Goal: Task Accomplishment & Management: Use online tool/utility

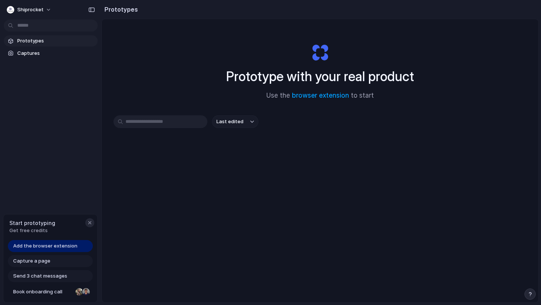
click at [90, 225] on div "button" at bounding box center [90, 223] width 6 height 6
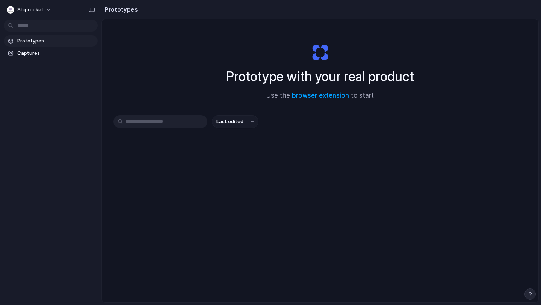
click at [29, 42] on span "Prototypes" at bounding box center [55, 41] width 77 height 8
click at [19, 14] on button "Shiprocket" at bounding box center [29, 10] width 51 height 12
click at [27, 26] on span "Settings" at bounding box center [27, 27] width 21 height 8
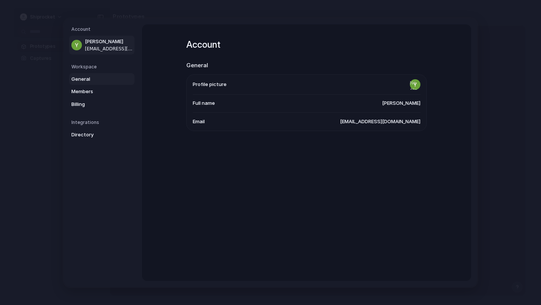
click at [83, 79] on span "General" at bounding box center [95, 79] width 48 height 8
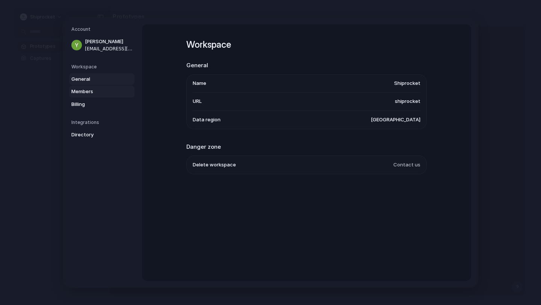
click at [84, 95] on link "Members" at bounding box center [101, 92] width 65 height 12
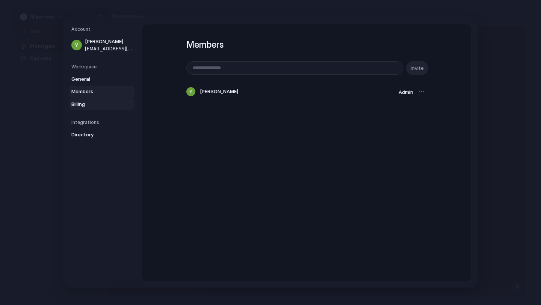
click at [82, 104] on span "Billing" at bounding box center [95, 104] width 48 height 8
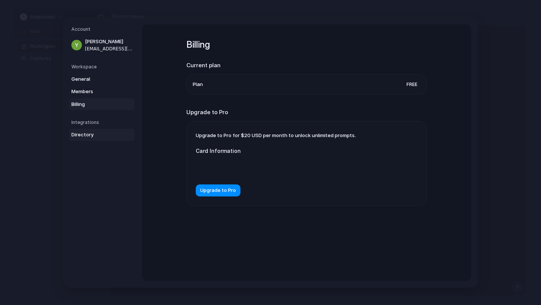
click at [77, 136] on span "Directory" at bounding box center [95, 135] width 48 height 8
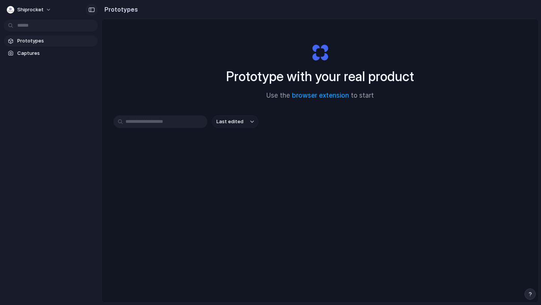
click at [91, 12] on div "button" at bounding box center [91, 9] width 7 height 5
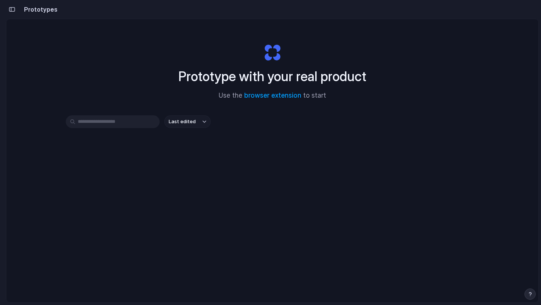
click at [191, 126] on button "Last edited" at bounding box center [187, 121] width 47 height 13
drag, startPoint x: 449, startPoint y: 229, endPoint x: 419, endPoint y: 228, distance: 29.7
click at [449, 229] on div "Last edited Last created Alphabetical" at bounding box center [270, 152] width 541 height 305
click at [10, 5] on button "button" at bounding box center [12, 9] width 12 height 12
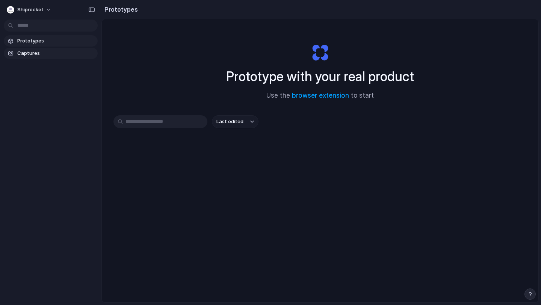
click at [39, 51] on span "Captures" at bounding box center [55, 54] width 77 height 8
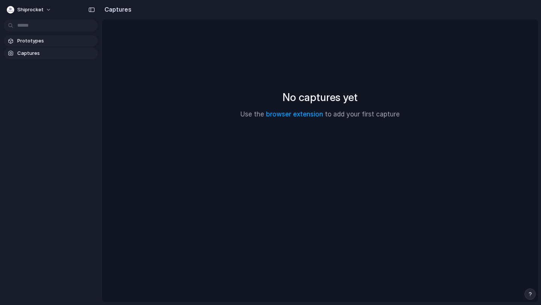
click at [32, 41] on span "Prototypes" at bounding box center [55, 41] width 77 height 8
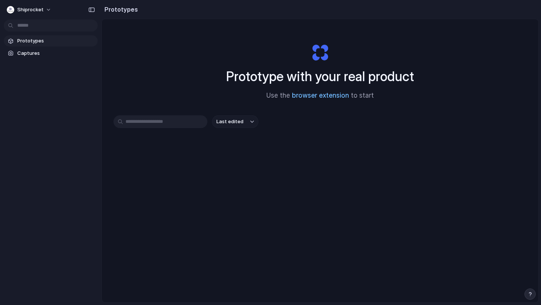
click at [297, 94] on link "browser extension" at bounding box center [320, 96] width 57 height 8
click at [270, 152] on div at bounding box center [270, 152] width 0 height 0
click at [39, 8] on span "Shiprocket" at bounding box center [30, 10] width 26 height 8
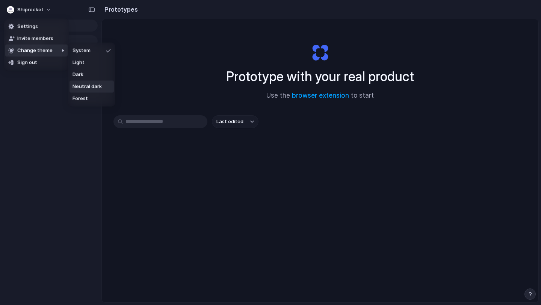
click at [83, 84] on span "Neutral dark" at bounding box center [86, 87] width 29 height 8
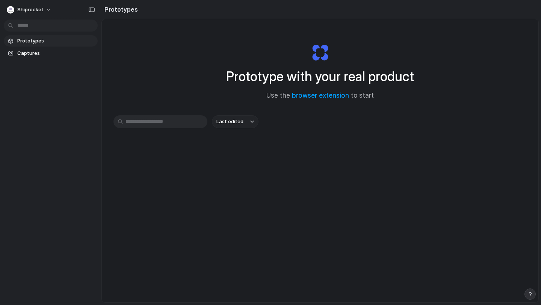
click at [6, 4] on div "Shiprocket" at bounding box center [50, 9] width 101 height 18
click at [11, 11] on div "button" at bounding box center [11, 10] width 8 height 8
click at [21, 23] on li "Settings" at bounding box center [36, 27] width 62 height 12
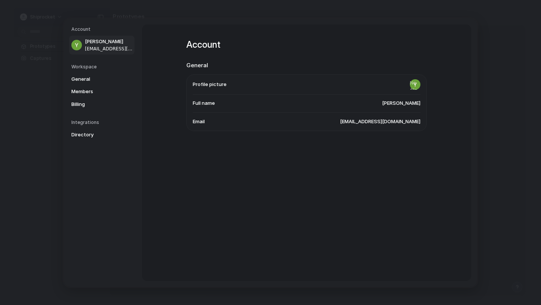
click at [92, 63] on h5 "Workspace" at bounding box center [102, 66] width 63 height 7
click at [84, 73] on link "General" at bounding box center [101, 79] width 65 height 12
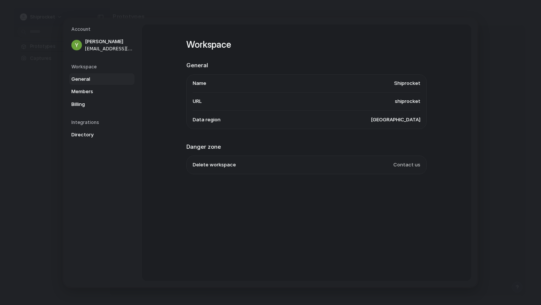
click at [403, 116] on span "United States" at bounding box center [396, 120] width 50 height 8
click at [403, 101] on span "shiprocket" at bounding box center [408, 102] width 26 height 8
click at [405, 89] on li "Name Shiprocket" at bounding box center [307, 83] width 228 height 18
click at [99, 87] on link "Members" at bounding box center [101, 92] width 65 height 12
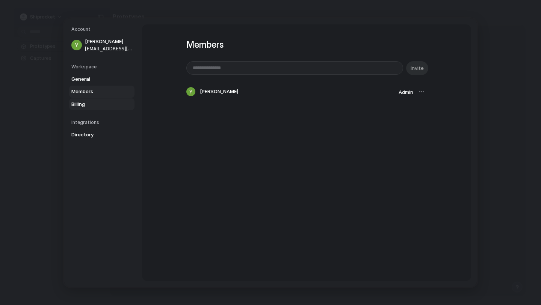
click at [93, 104] on span "Billing" at bounding box center [95, 104] width 48 height 8
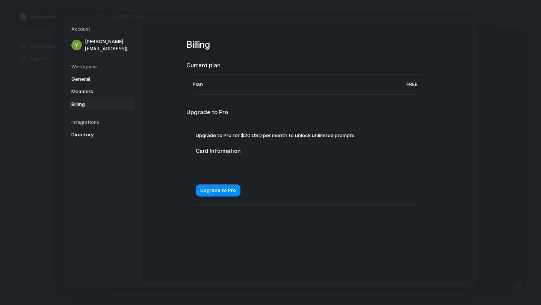
click at [407, 86] on span "Free" at bounding box center [411, 84] width 17 height 8
click at [86, 131] on span "Directory" at bounding box center [95, 135] width 48 height 8
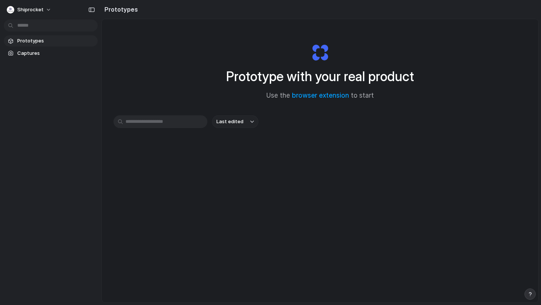
click at [242, 133] on div "Last edited" at bounding box center [319, 148] width 413 height 66
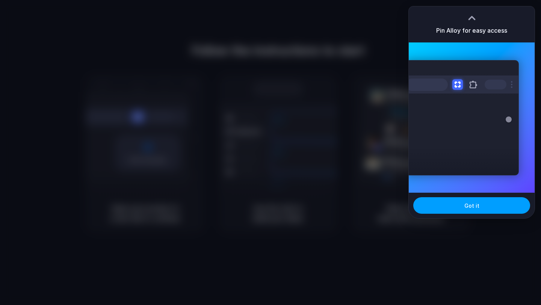
click at [475, 213] on button "Got it" at bounding box center [471, 205] width 117 height 17
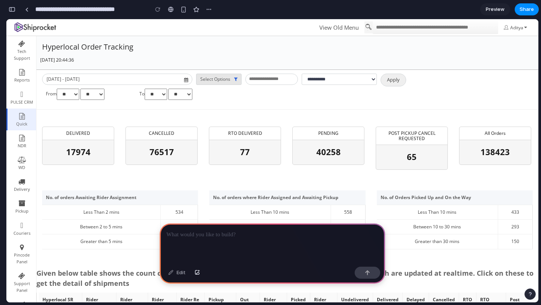
click at [231, 238] on p at bounding box center [272, 234] width 212 height 9
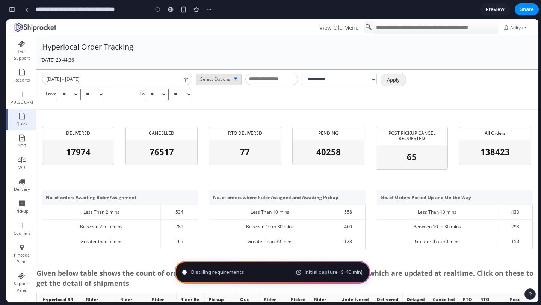
click at [395, 80] on button "Apply" at bounding box center [393, 80] width 26 height 13
click at [299, 272] on div "Initial capture (3–10 min)" at bounding box center [329, 273] width 67 height 8
drag, startPoint x: 207, startPoint y: 241, endPoint x: 207, endPoint y: 255, distance: 13.1
click at [207, 241] on div "No. of orders where Rider Assigned and Awaiting Pickup Less Than 10 mins 558 Be…" at bounding box center [287, 219] width 167 height 59
click at [206, 264] on div "Map Initial capture (3–10 min)" at bounding box center [272, 272] width 195 height 23
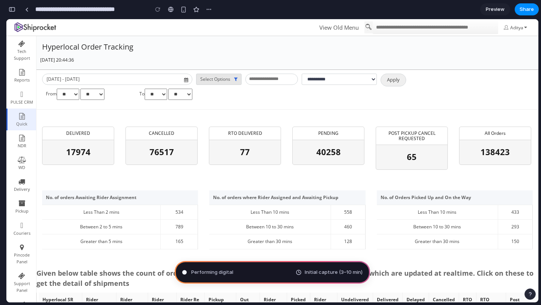
click at [208, 282] on div "Performing digital Initial capture (3–10 min)" at bounding box center [272, 272] width 195 height 23
click at [208, 276] on div "Performing digital alchemy Initial capture (3–10 min)" at bounding box center [272, 272] width 195 height 23
click at [323, 275] on span "Initial capture (3–10 min)" at bounding box center [334, 273] width 58 height 8
click at [225, 272] on span "Determining potential solutions ." at bounding box center [229, 273] width 76 height 8
click at [225, 272] on span "Determining potential solutions .." at bounding box center [229, 273] width 77 height 8
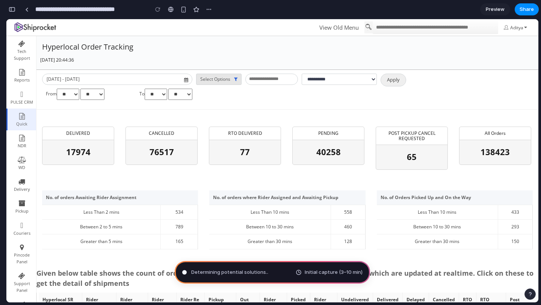
click at [225, 272] on span "Determining potential solutions .." at bounding box center [229, 273] width 77 height 8
drag, startPoint x: 325, startPoint y: 290, endPoint x: 241, endPoint y: 183, distance: 136.7
click at [183, 271] on div at bounding box center [185, 272] width 4 height 4
type input "**********"
